Goal: Information Seeking & Learning: Learn about a topic

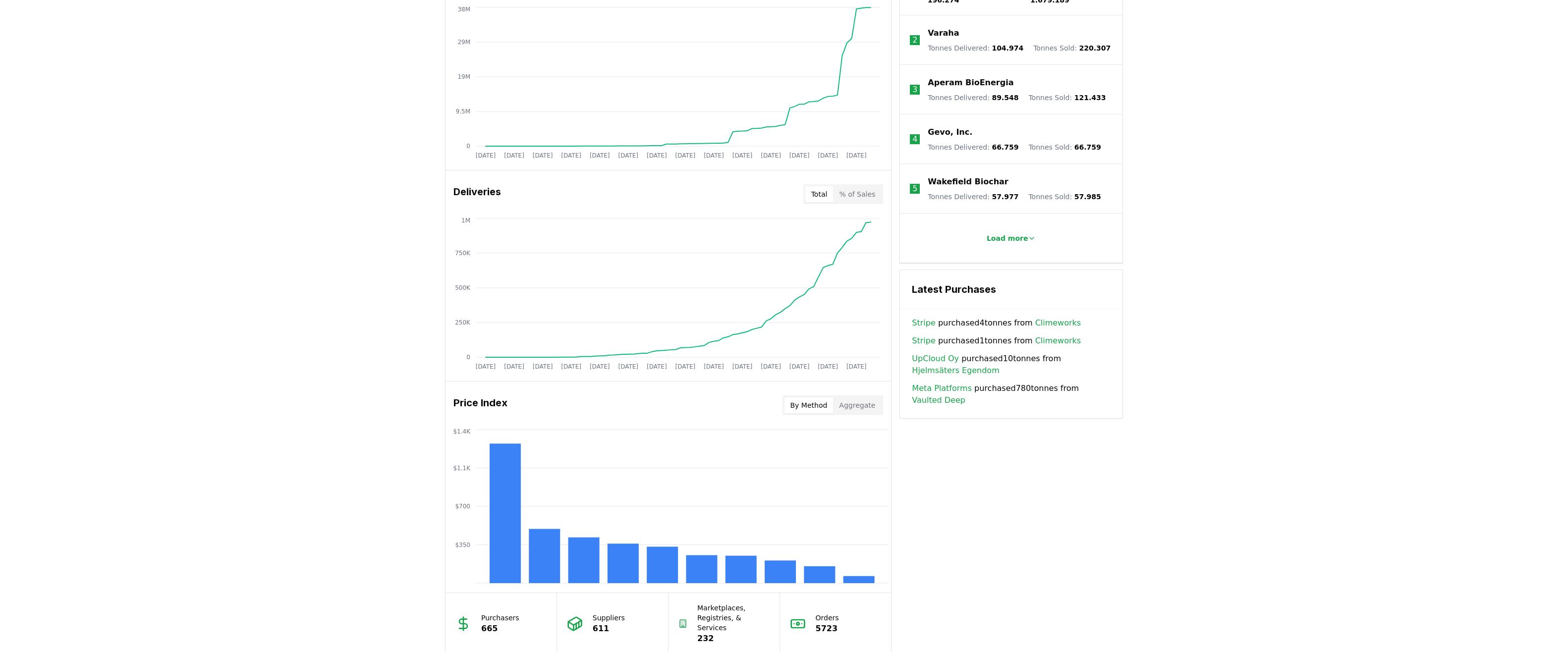
scroll to position [289, 0]
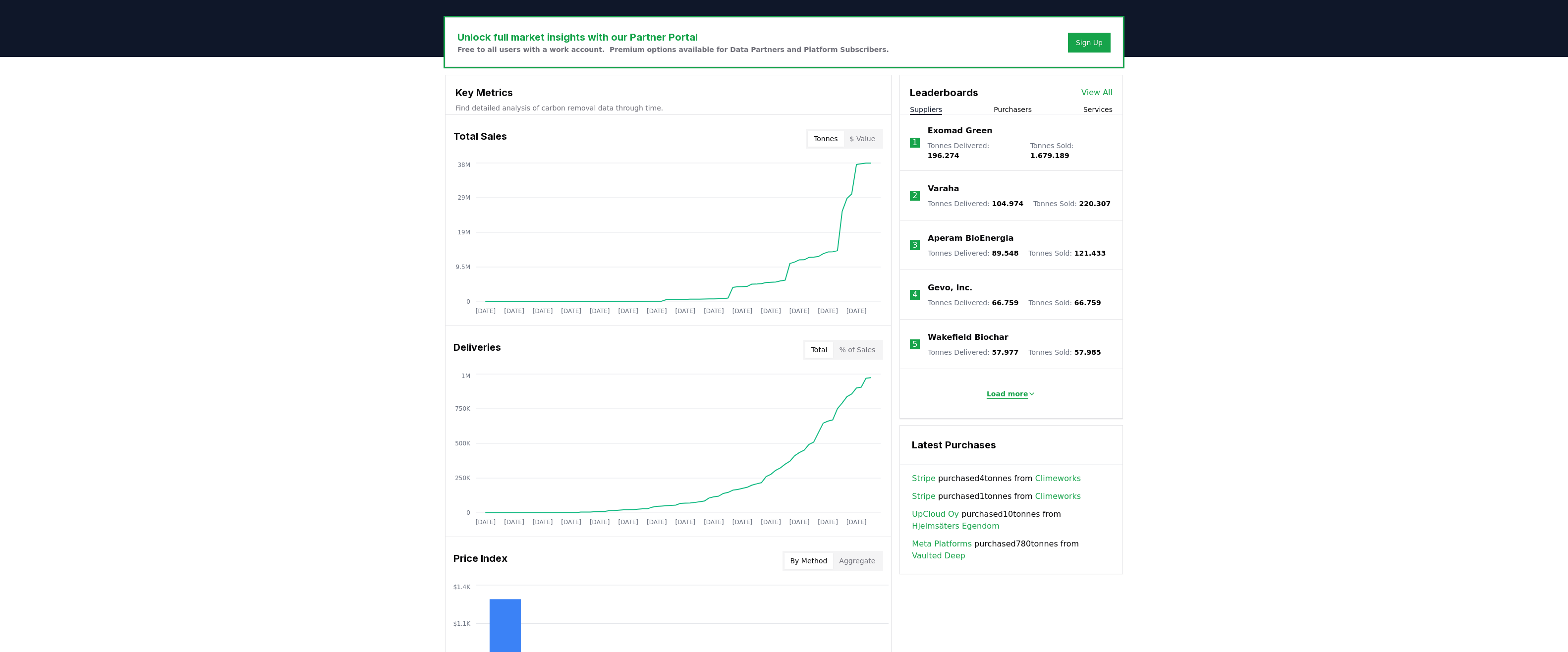
click at [1019, 389] on p "Load more" at bounding box center [1008, 394] width 42 height 10
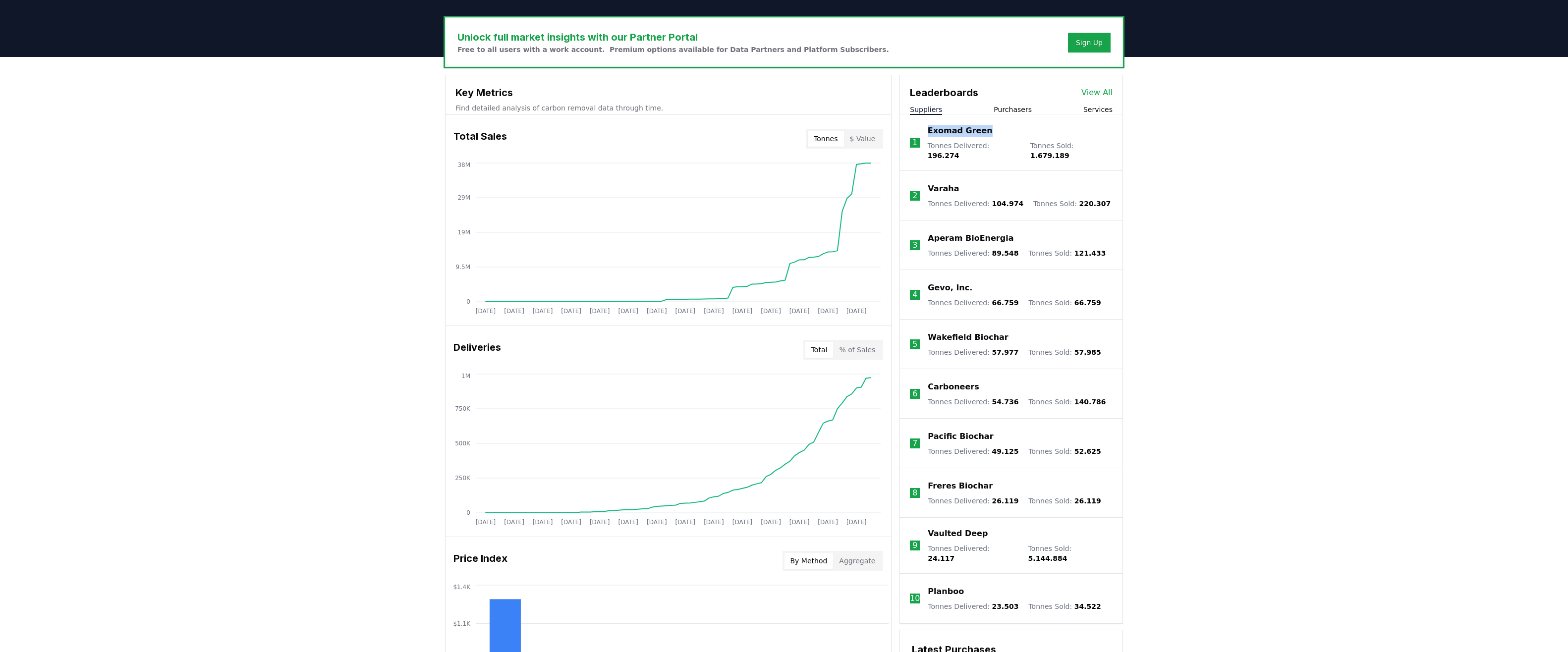
drag, startPoint x: 985, startPoint y: 133, endPoint x: 926, endPoint y: 133, distance: 59.0
click at [926, 133] on li "1 Exomad Green Tonnes Delivered : 196.274 Tonnes Sold : 1.679.189" at bounding box center [1011, 143] width 223 height 56
copy p "Exomad Green"
drag, startPoint x: 970, startPoint y: 184, endPoint x: 921, endPoint y: 184, distance: 49.0
click at [921, 184] on li "2 Varaha Tonnes Delivered : 104.974 Tonnes Sold : 220.307" at bounding box center [1011, 196] width 223 height 49
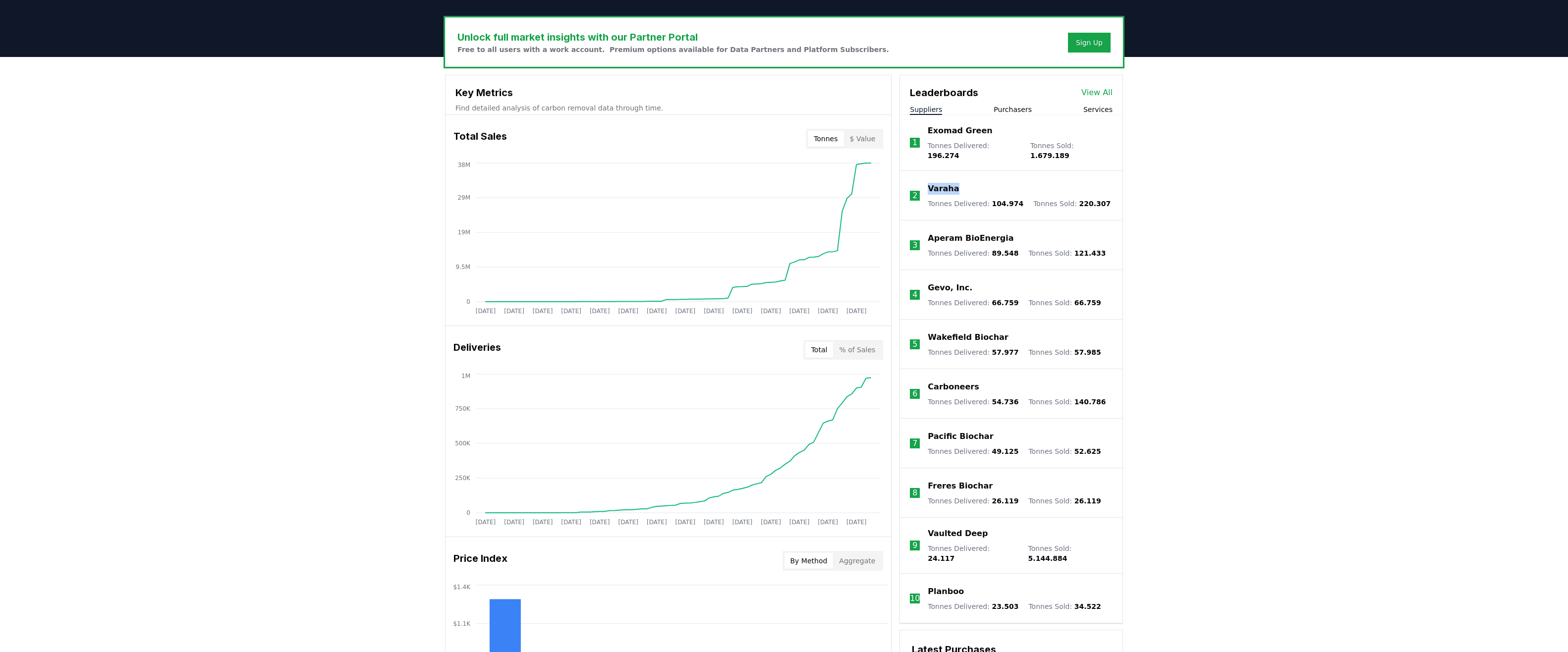
copy li "Varaha"
drag, startPoint x: 970, startPoint y: 234, endPoint x: 925, endPoint y: 234, distance: 45.0
click at [925, 234] on li "3 Aperam BioEnergia Tonnes Delivered : 89.548 Tonnes Sold : 121.433" at bounding box center [1011, 246] width 223 height 49
copy p "Aperam BioEnergia"
drag, startPoint x: 972, startPoint y: 284, endPoint x: 922, endPoint y: 283, distance: 50.0
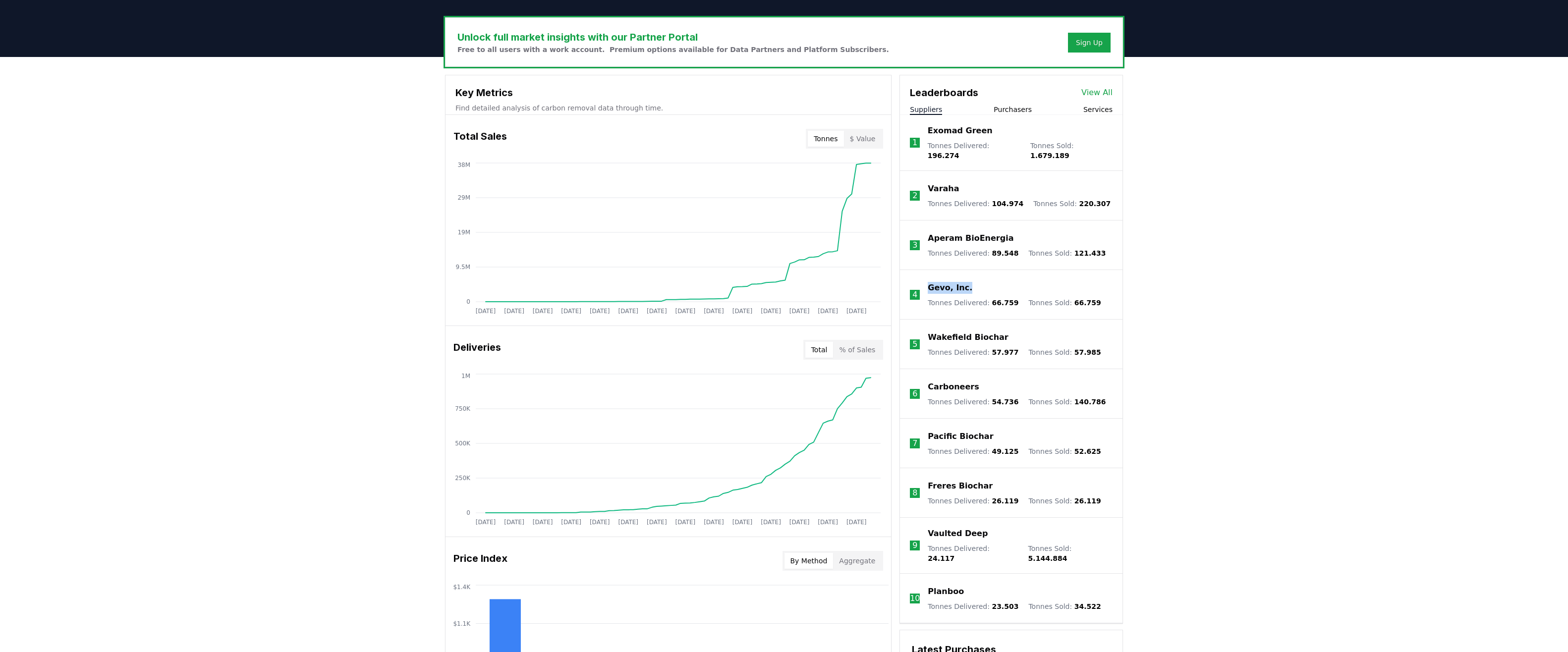
click at [922, 283] on li "4 Gevo, Inc. Tonnes Delivered : 66.759 Tonnes Sold : 66.759" at bounding box center [1011, 295] width 223 height 49
copy li "Gevo, Inc."
drag, startPoint x: 1012, startPoint y: 326, endPoint x: 923, endPoint y: 329, distance: 89.1
click at [923, 329] on li "5 Wakefield Biochar Tonnes Delivered : 57.977 Tonnes Sold : 57.985" at bounding box center [1011, 345] width 223 height 49
copy p "Wakefield Biochar"
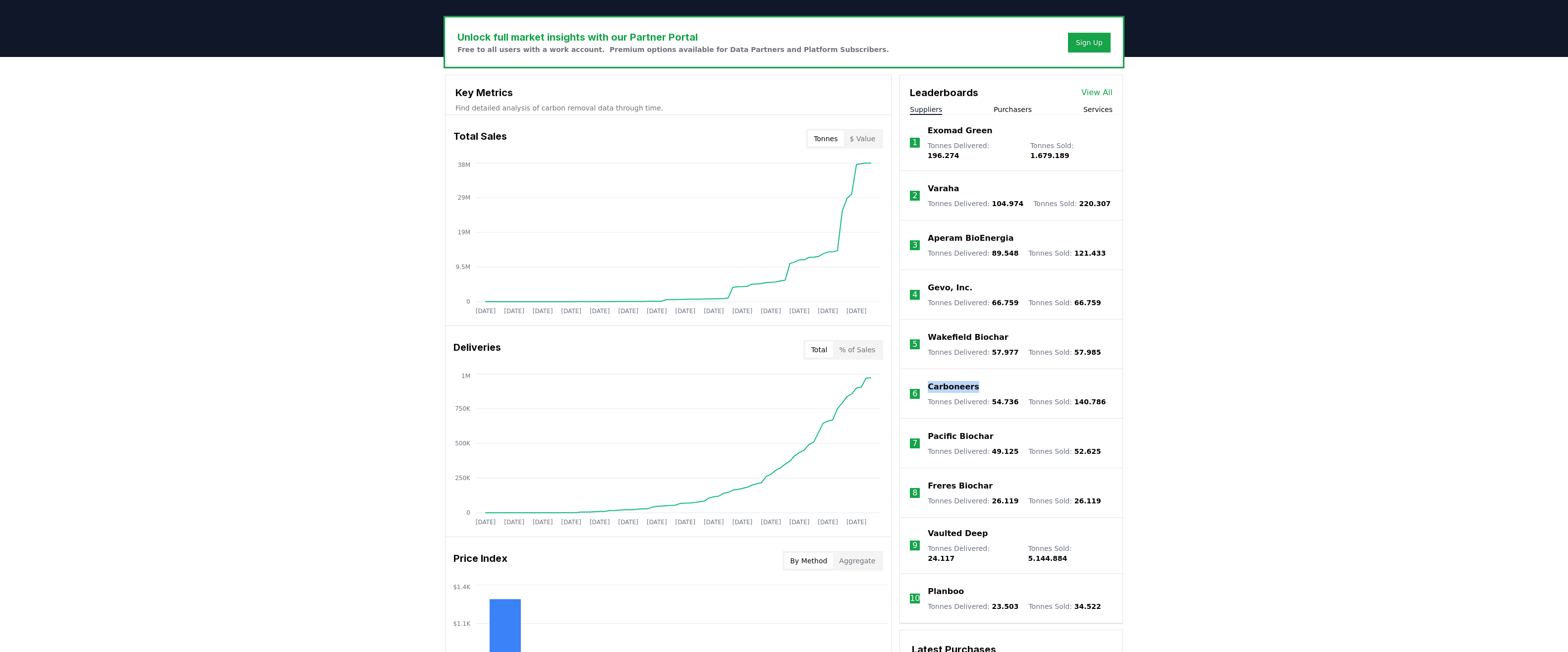
drag, startPoint x: 1003, startPoint y: 384, endPoint x: 929, endPoint y: 385, distance: 74.0
click at [929, 385] on div "Carboneers" at bounding box center [1017, 386] width 178 height 11
copy p "Carboneers"
drag, startPoint x: 1000, startPoint y: 428, endPoint x: 929, endPoint y: 431, distance: 71.1
click at [929, 431] on div "Pacific Biochar" at bounding box center [1015, 436] width 173 height 11
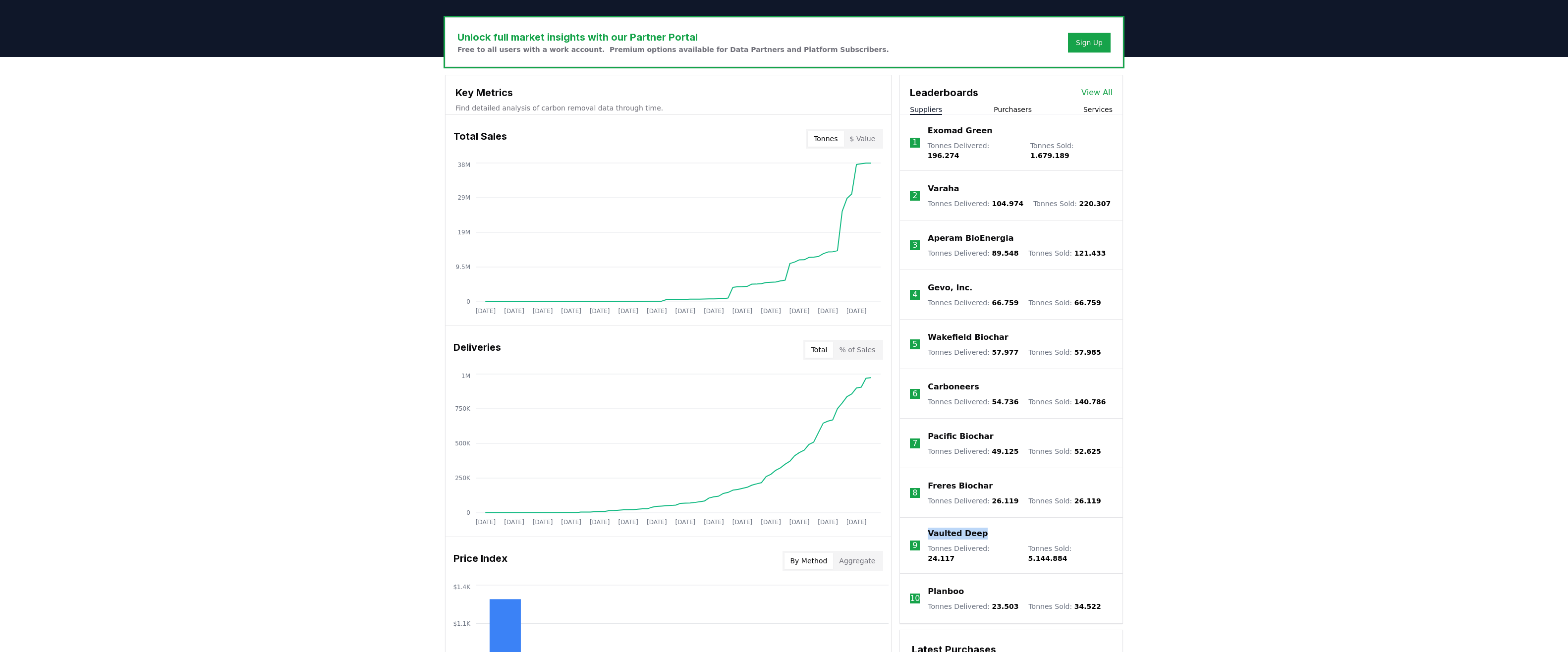
drag, startPoint x: 1006, startPoint y: 527, endPoint x: 921, endPoint y: 528, distance: 85.0
click at [921, 528] on li "9 Vaulted Deep Tonnes Delivered : 24.117 Tonnes Sold : 5.144.884" at bounding box center [1011, 545] width 223 height 56
copy li "Vaulted Deep"
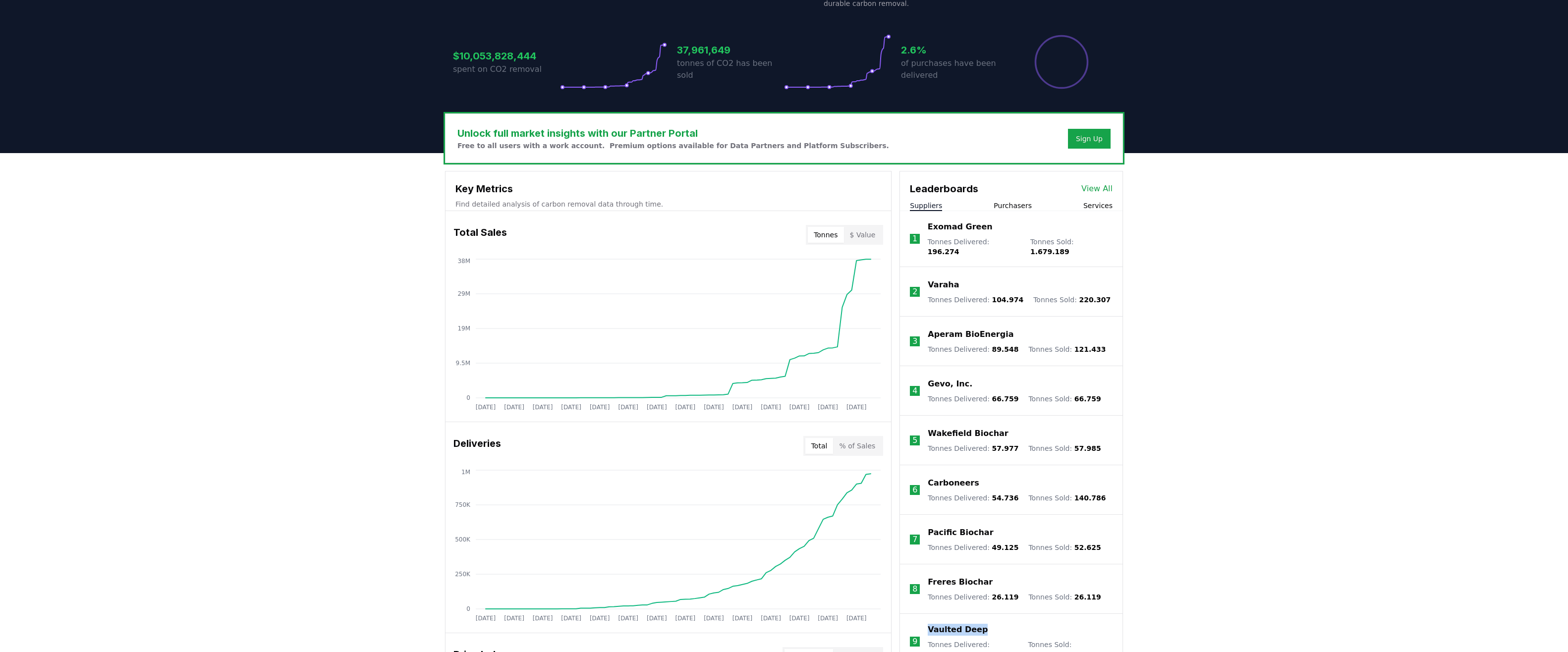
scroll to position [189, 0]
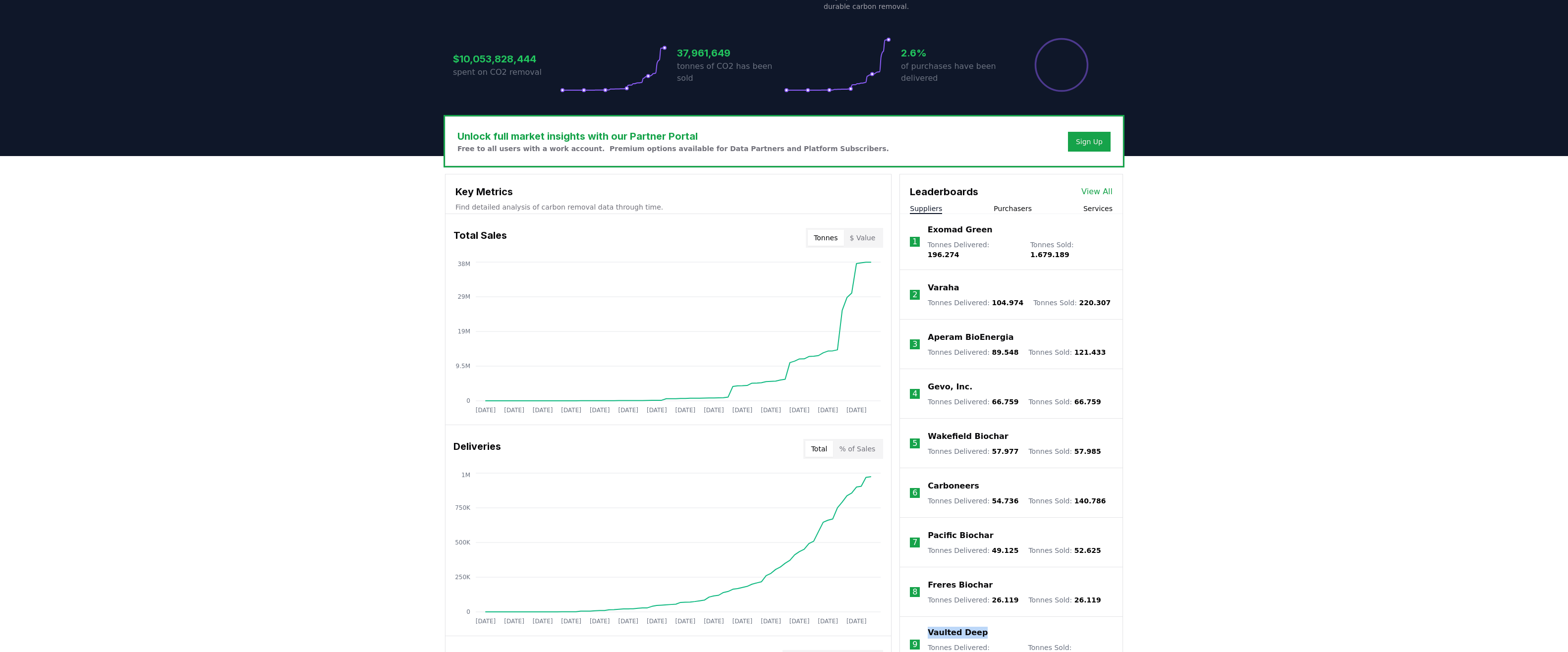
click at [1011, 207] on button "Purchasers" at bounding box center [1013, 208] width 38 height 10
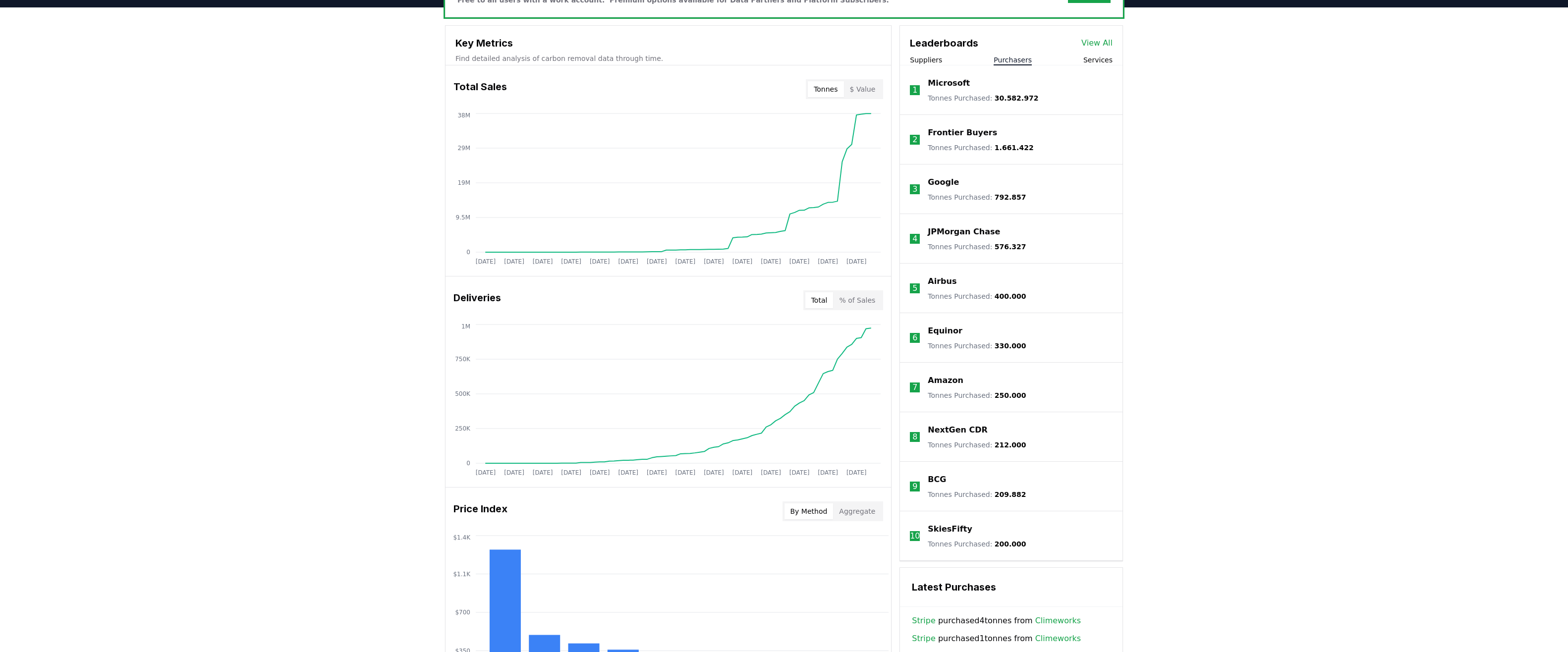
scroll to position [0, 0]
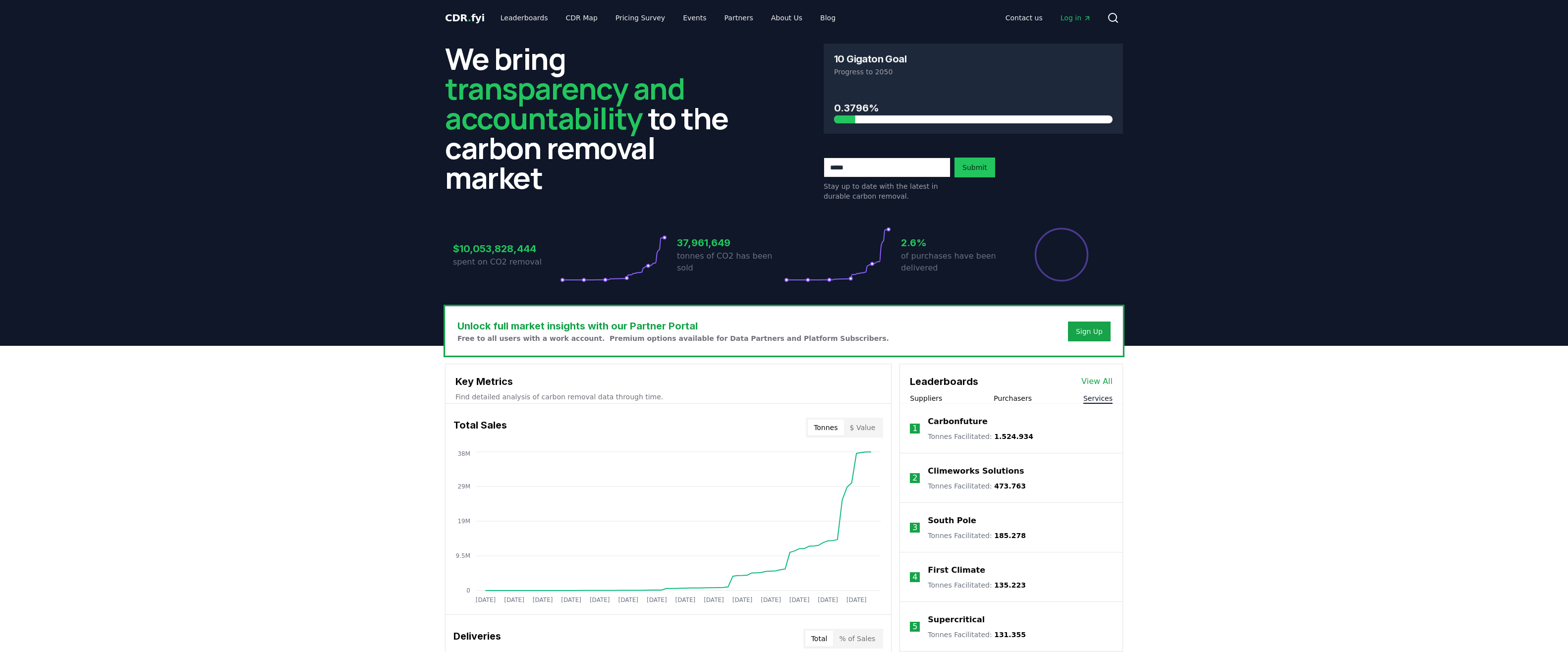
click at [1095, 394] on button "Services" at bounding box center [1098, 398] width 30 height 10
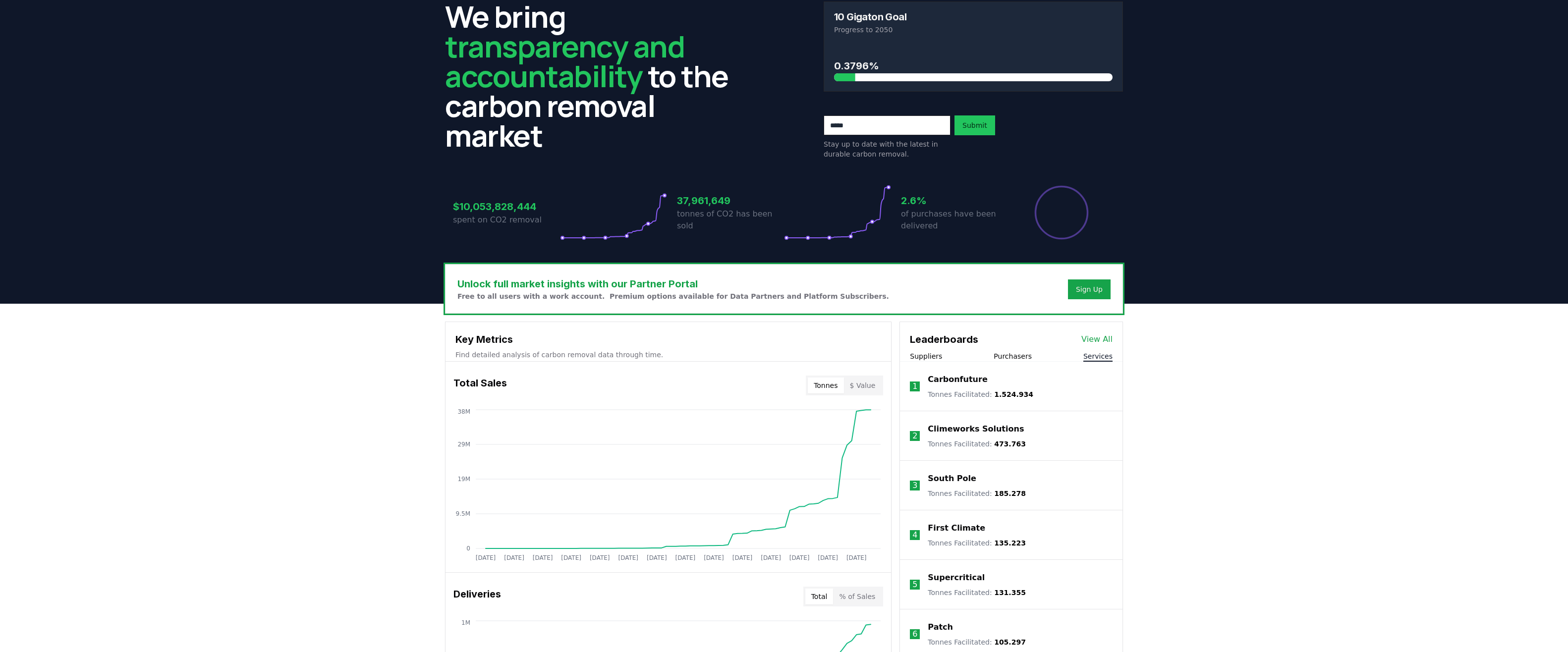
scroll to position [99, 0]
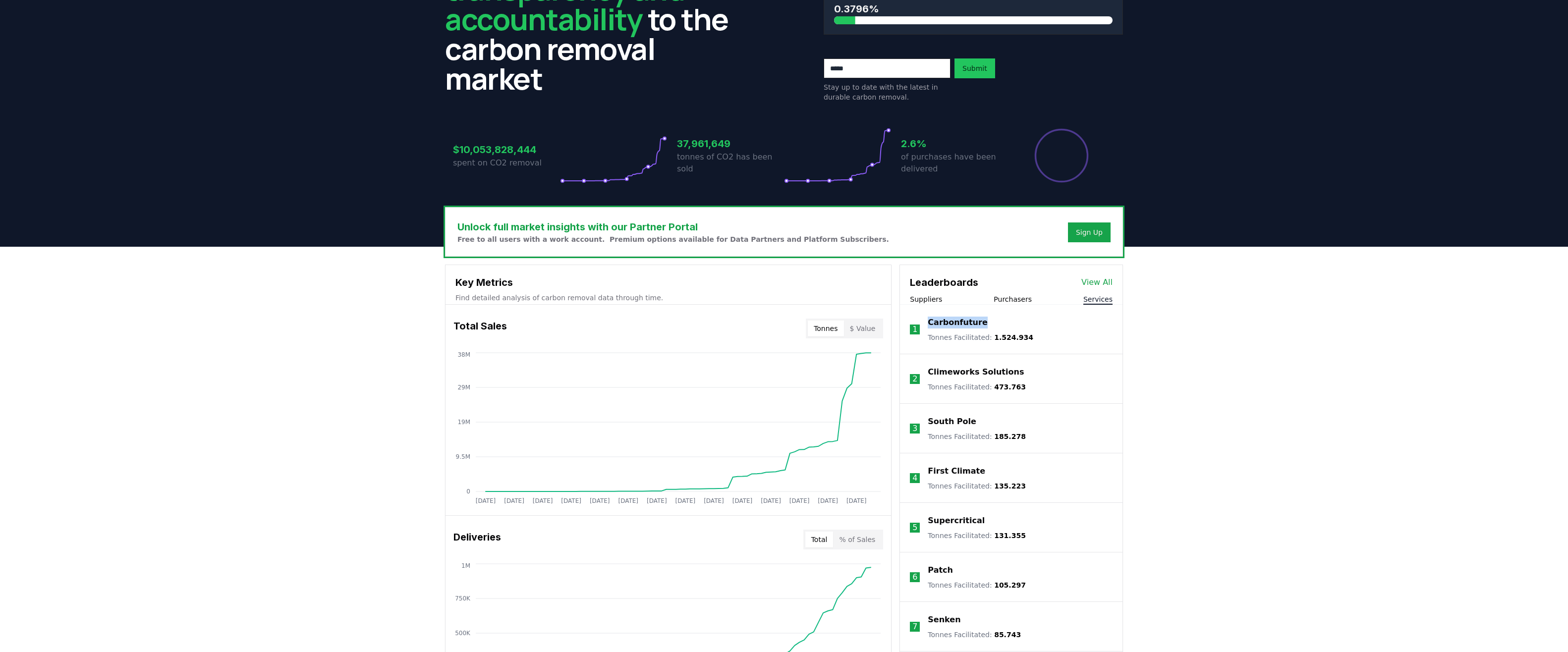
drag, startPoint x: 993, startPoint y: 324, endPoint x: 926, endPoint y: 326, distance: 67.0
click at [926, 326] on li "1 Carbonfuture Tonnes Facilitated : 1.524.934" at bounding box center [1011, 329] width 223 height 49
copy p "Carbonfuture"
drag, startPoint x: 1029, startPoint y: 373, endPoint x: 1020, endPoint y: 373, distance: 9.0
click at [1020, 373] on li "2 Climeworks Solutions Tonnes Facilitated : 473.763" at bounding box center [1011, 379] width 223 height 49
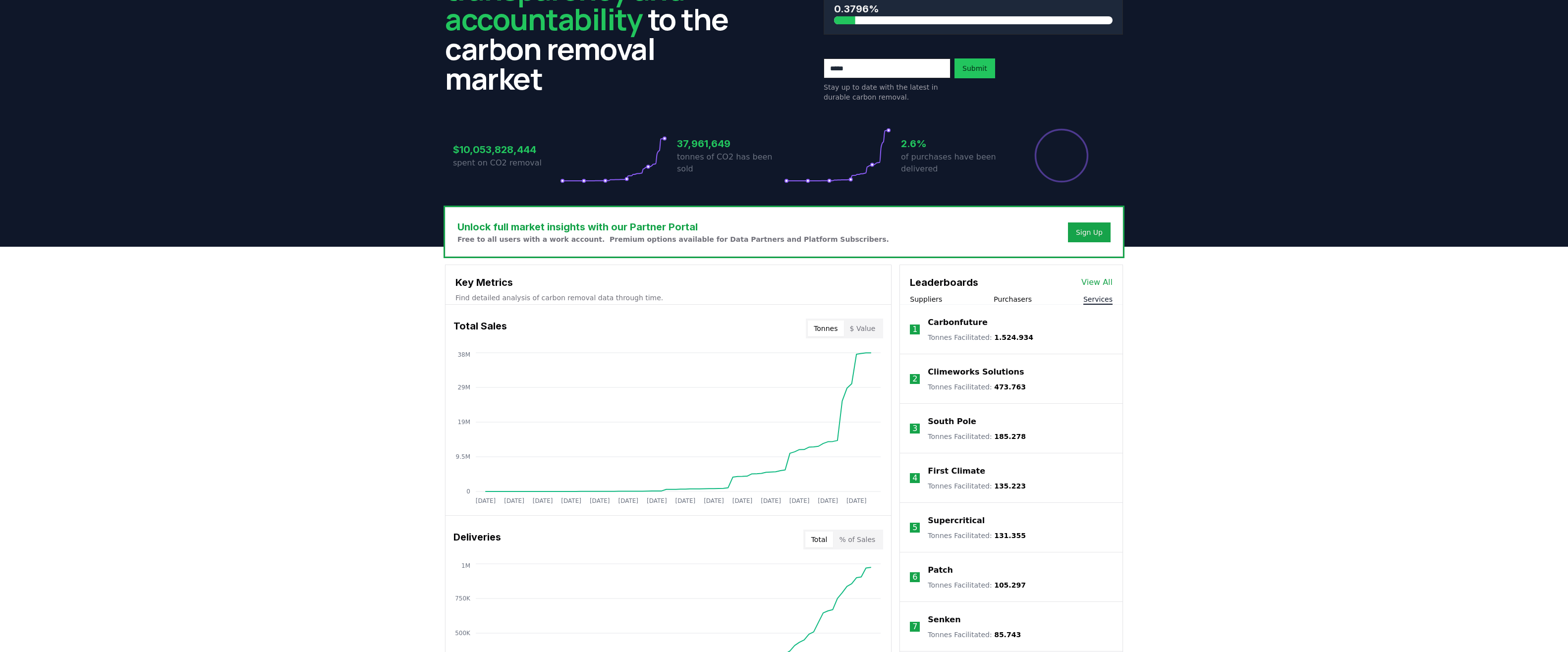
click at [953, 371] on p "Climeworks Solutions" at bounding box center [976, 372] width 96 height 11
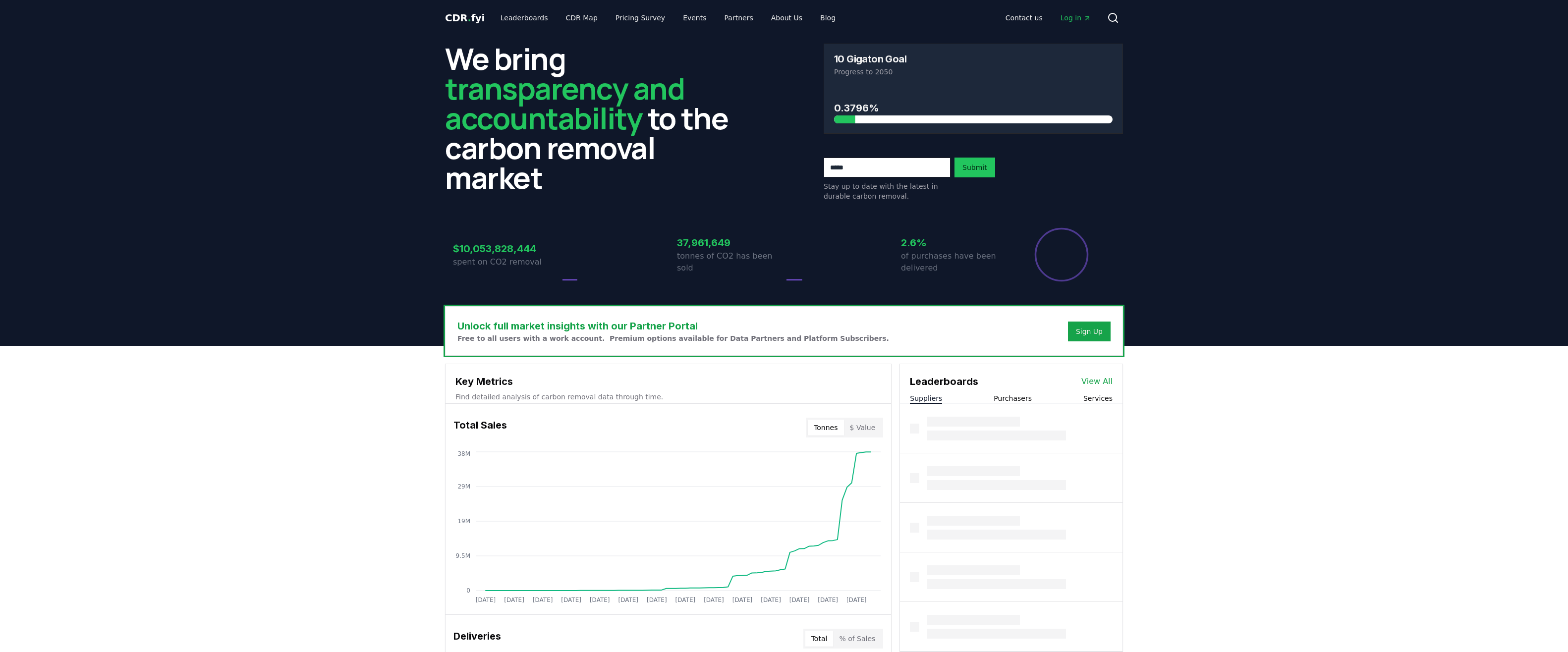
scroll to position [99, 0]
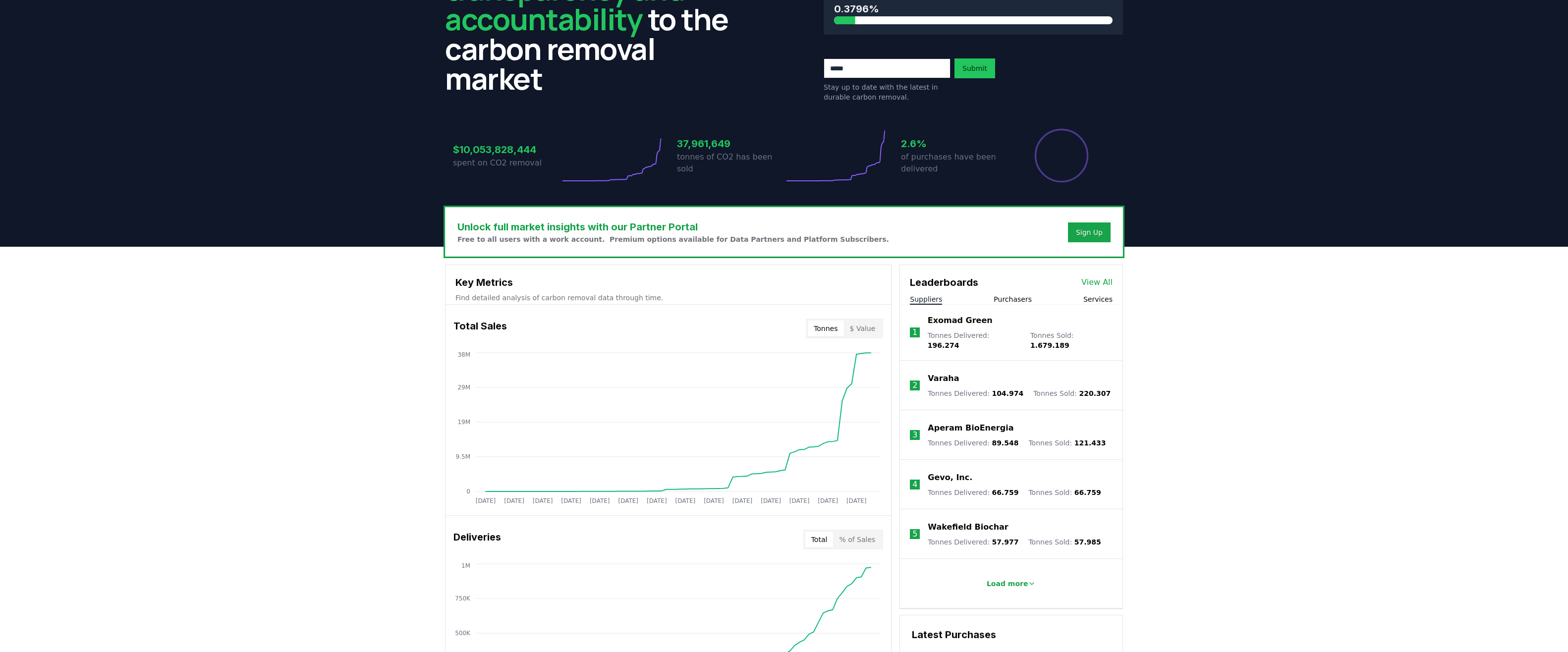
click at [1092, 298] on button "Services" at bounding box center [1098, 299] width 30 height 10
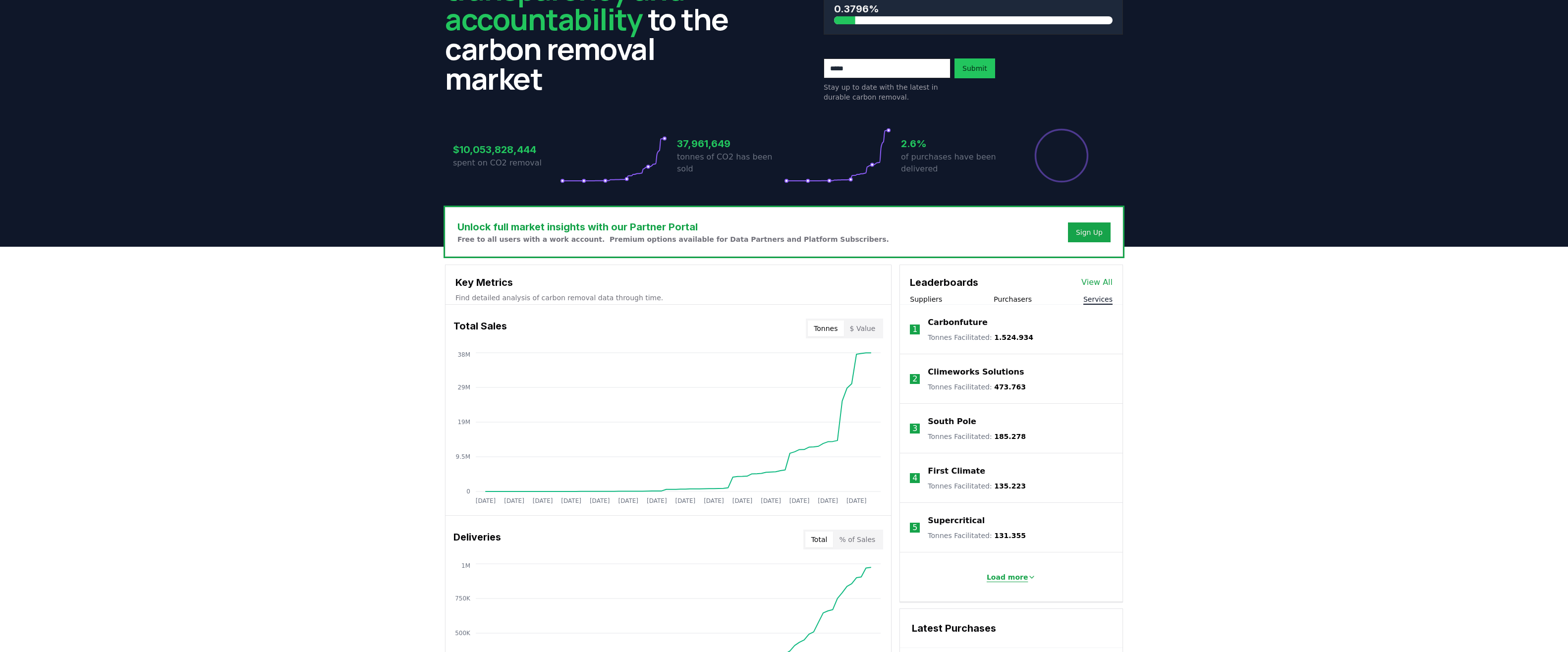
click at [1013, 582] on p "Load more" at bounding box center [1008, 577] width 42 height 10
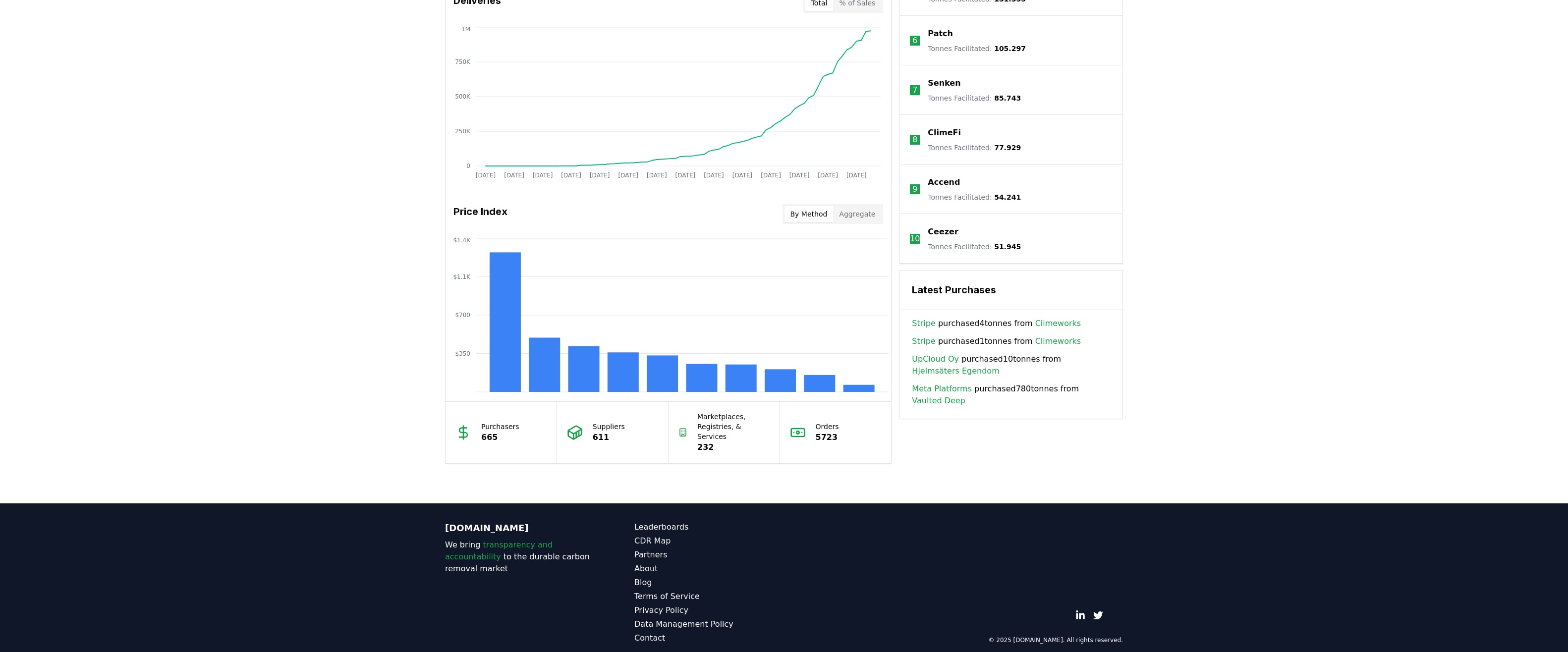
scroll to position [189, 0]
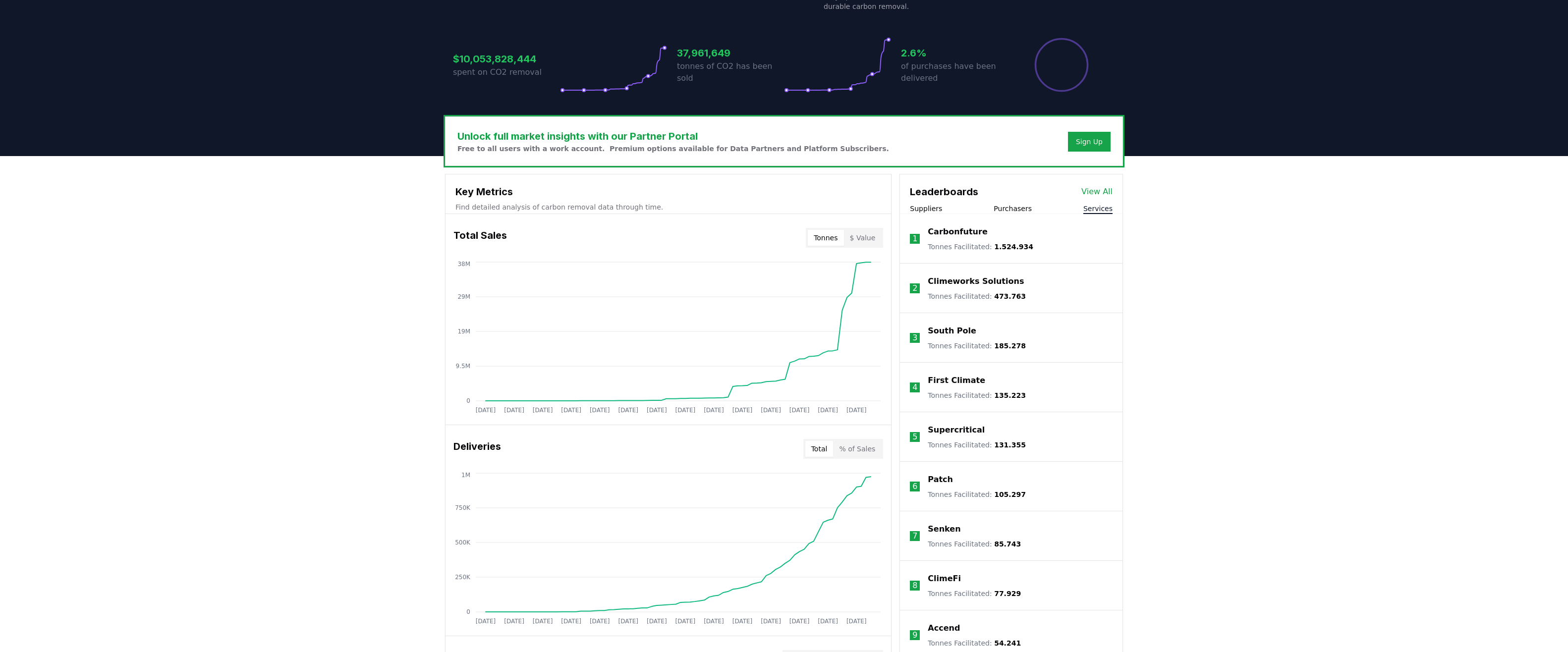
click at [1092, 186] on div "Leaderboards View All" at bounding box center [1011, 187] width 223 height 25
click at [1090, 189] on link "View All" at bounding box center [1097, 191] width 31 height 11
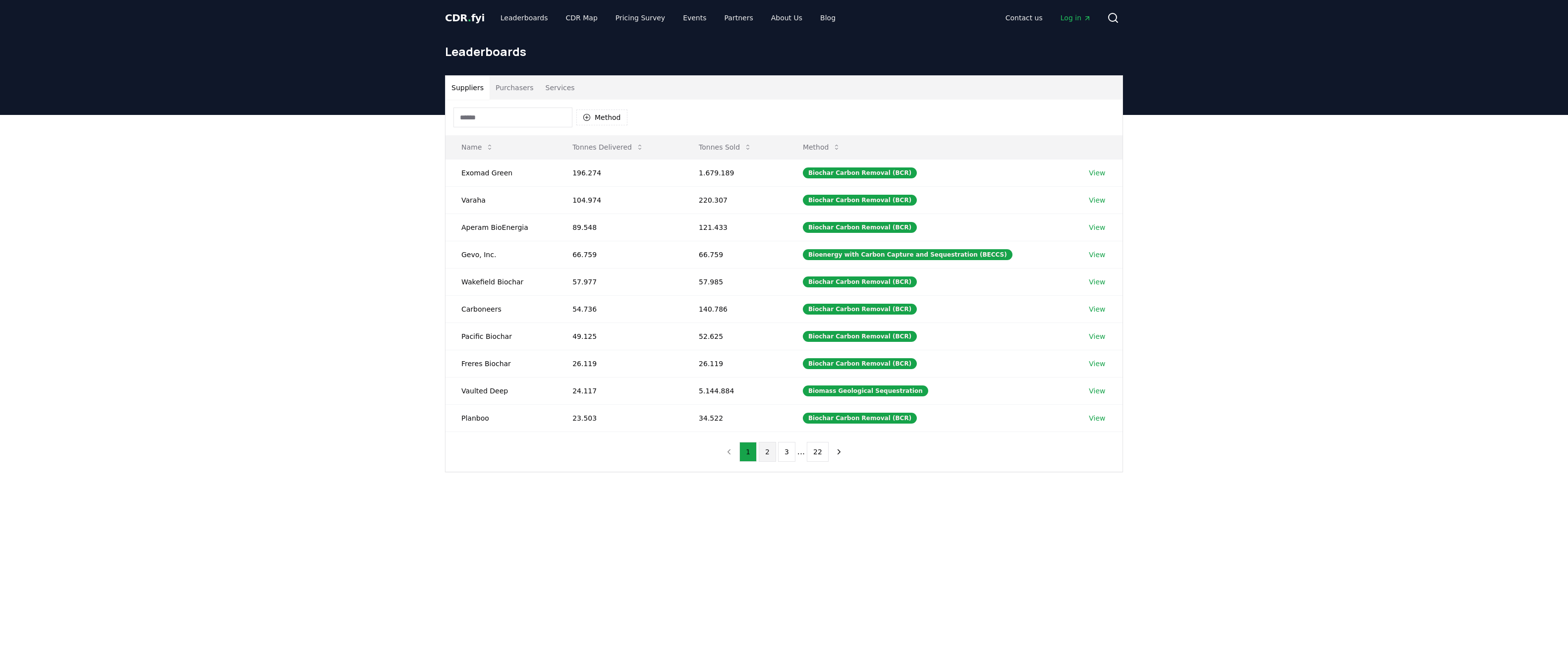
click at [769, 454] on button "2" at bounding box center [767, 451] width 17 height 20
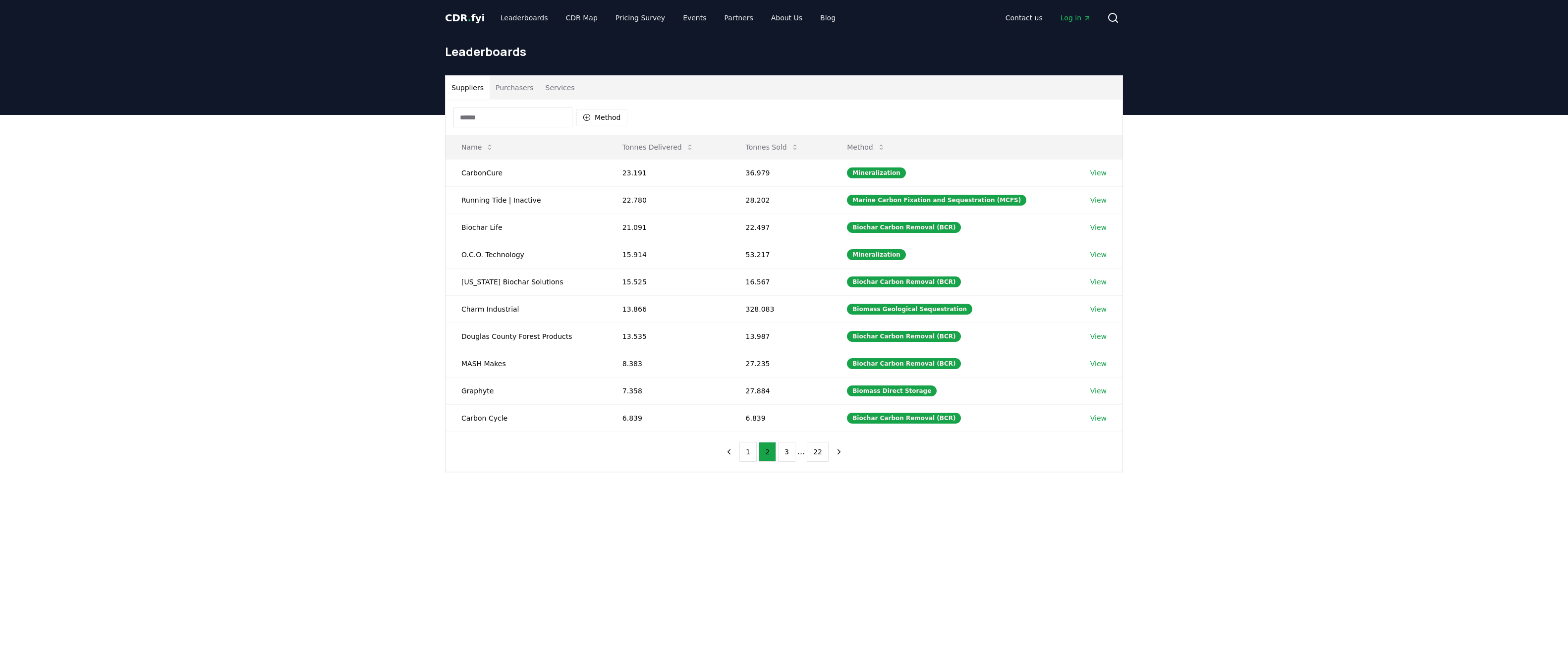
click at [522, 89] on button "Purchasers" at bounding box center [514, 88] width 50 height 24
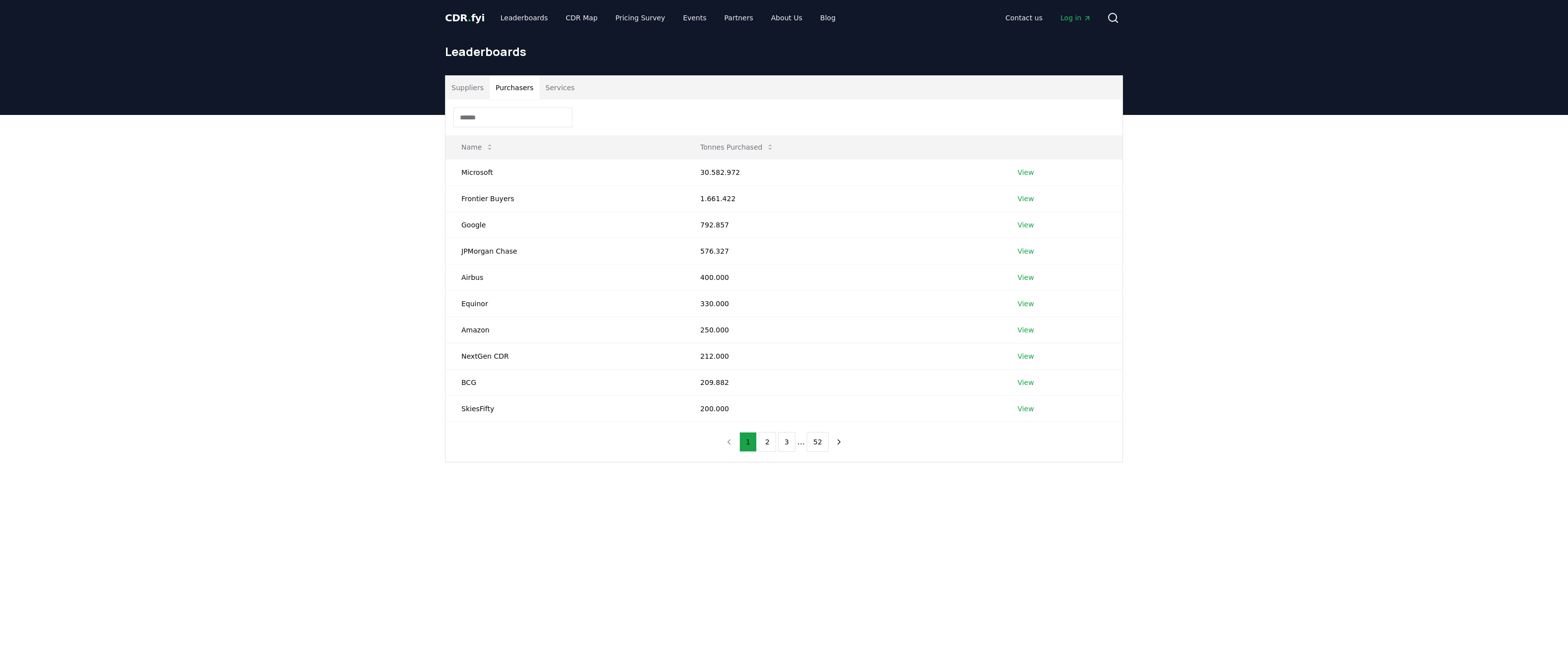
click at [546, 88] on button "Services" at bounding box center [560, 88] width 41 height 24
click at [779, 438] on ul "1 2 3 ... 6" at bounding box center [784, 442] width 85 height 20
click at [769, 443] on button "2" at bounding box center [769, 442] width 17 height 20
